Goal: Navigation & Orientation: Find specific page/section

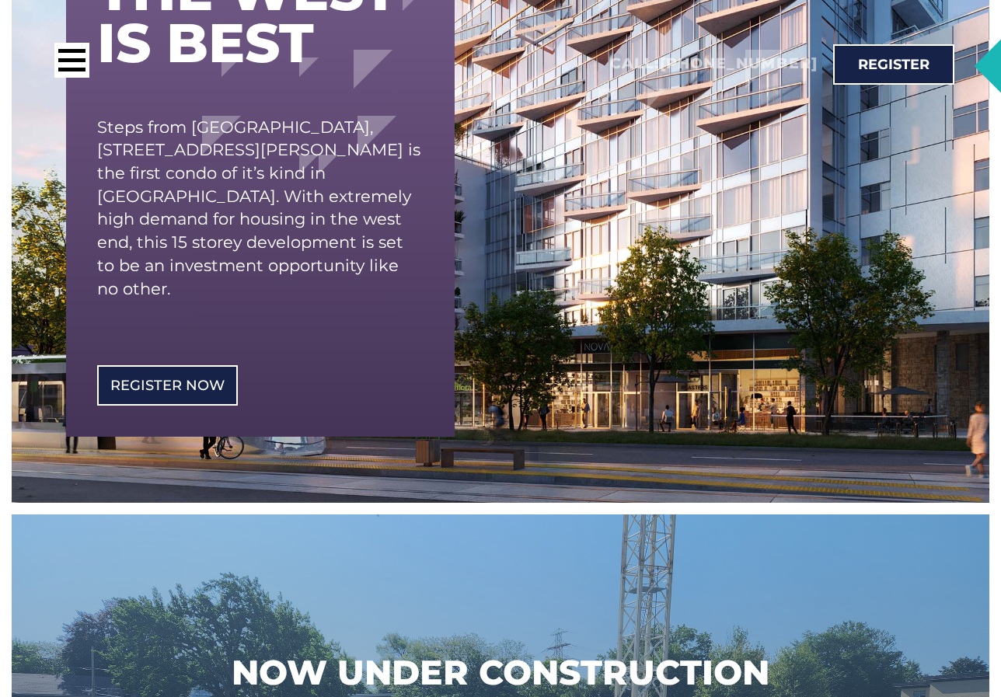
scroll to position [311, 0]
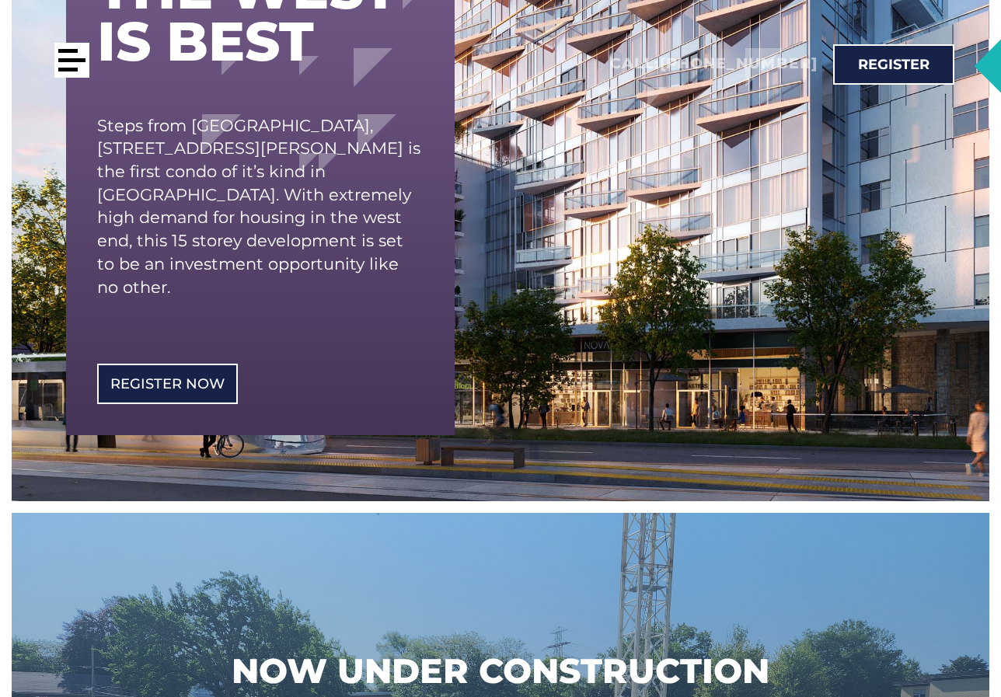
click at [65, 63] on div at bounding box center [71, 60] width 35 height 35
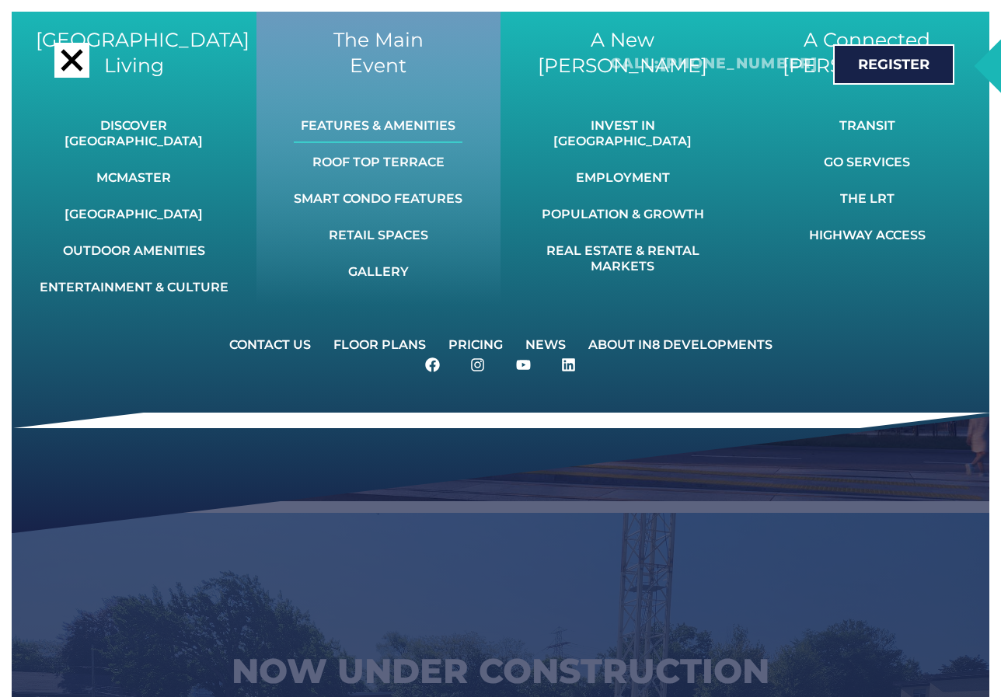
click at [373, 122] on link "Features & Amenities" at bounding box center [378, 126] width 169 height 34
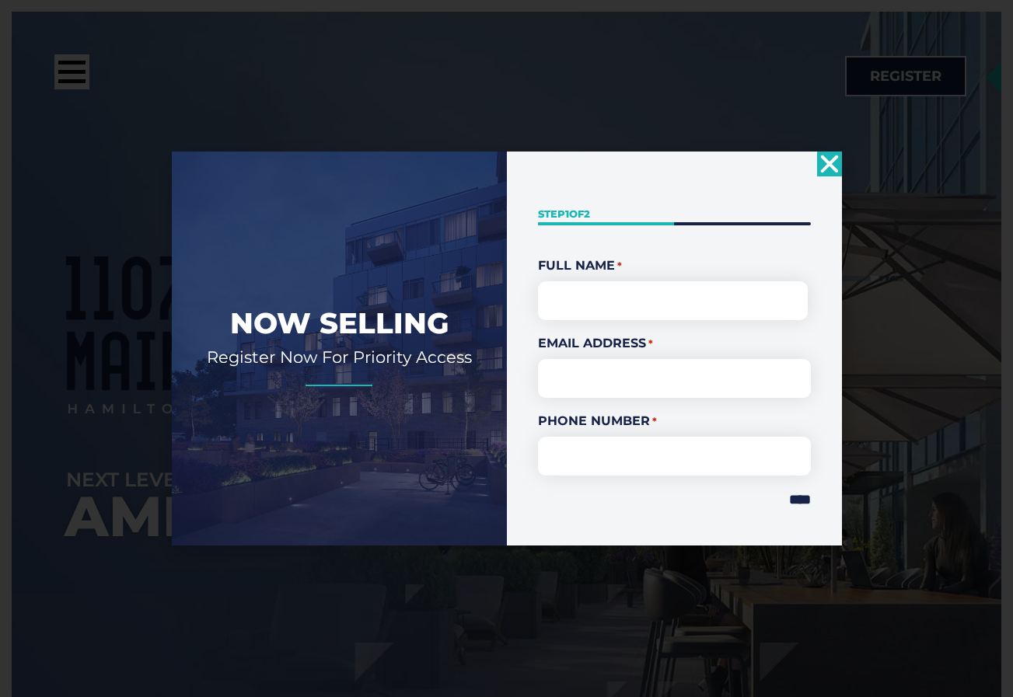
click at [827, 167] on use "Close" at bounding box center [829, 164] width 18 height 18
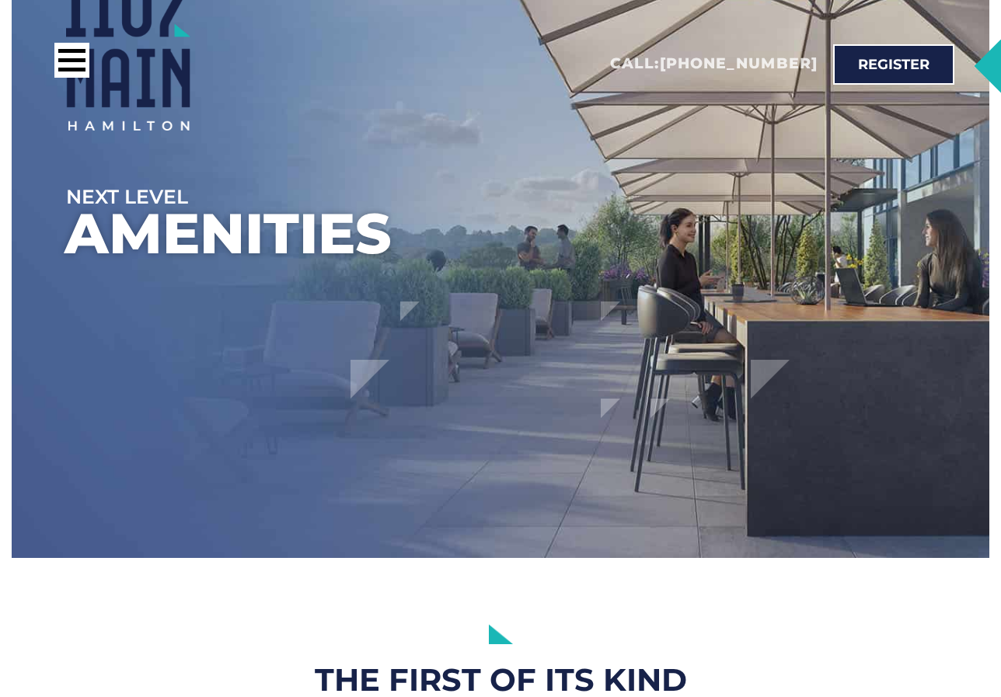
scroll to position [281, 0]
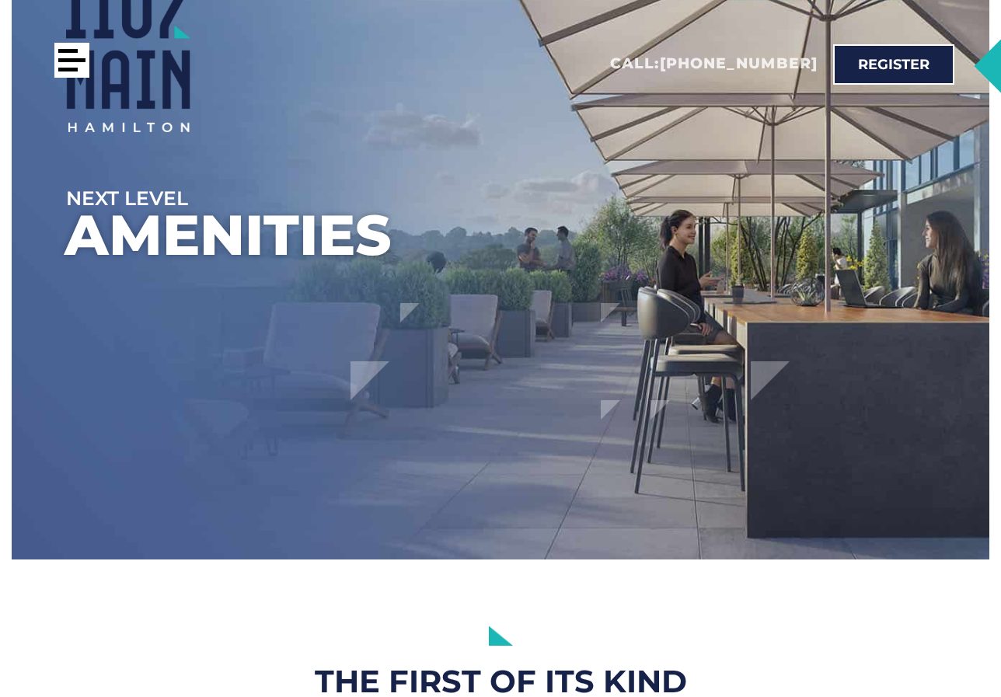
click at [75, 64] on div at bounding box center [71, 60] width 35 height 35
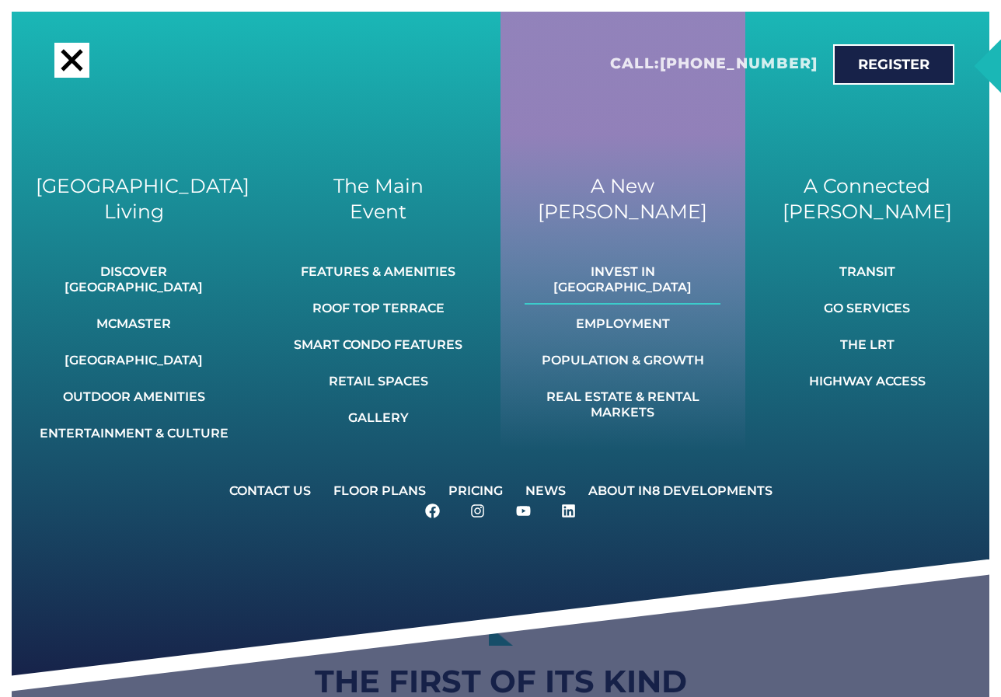
click at [655, 268] on link "Invest In [GEOGRAPHIC_DATA]" at bounding box center [623, 280] width 196 height 50
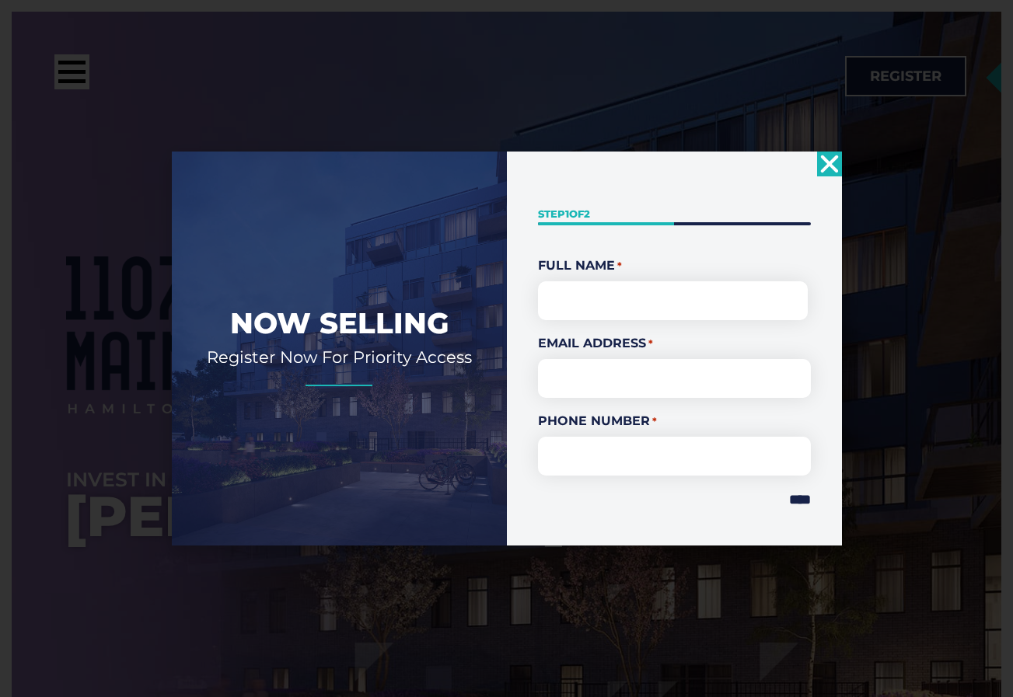
click at [826, 158] on icon "Close" at bounding box center [829, 164] width 25 height 25
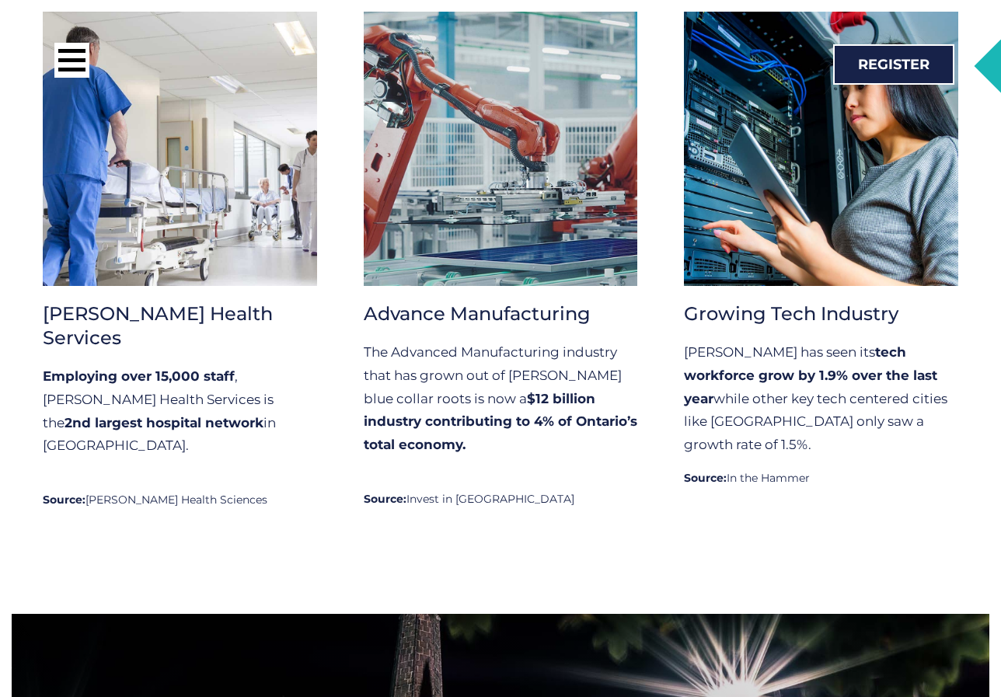
scroll to position [6997, 0]
